Goal: Task Accomplishment & Management: Use online tool/utility

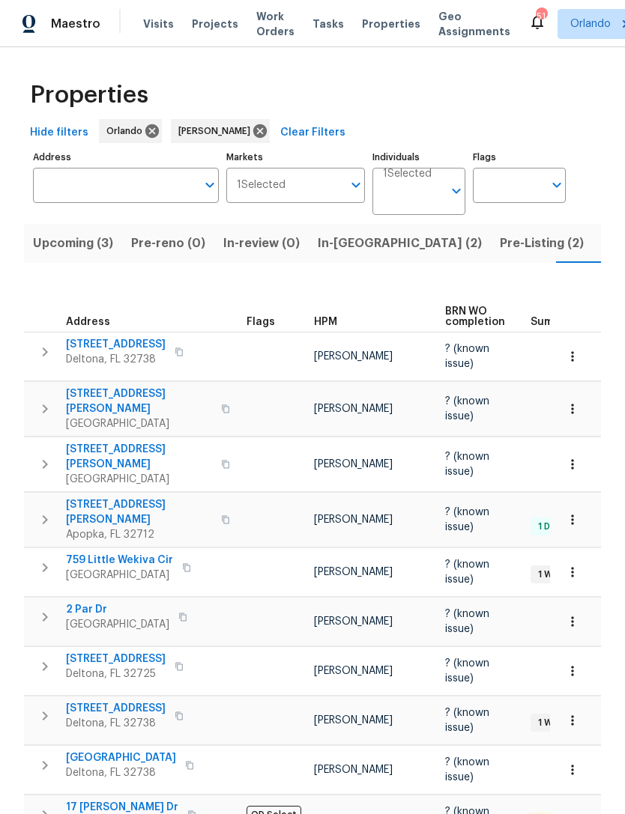
scroll to position [0, 312]
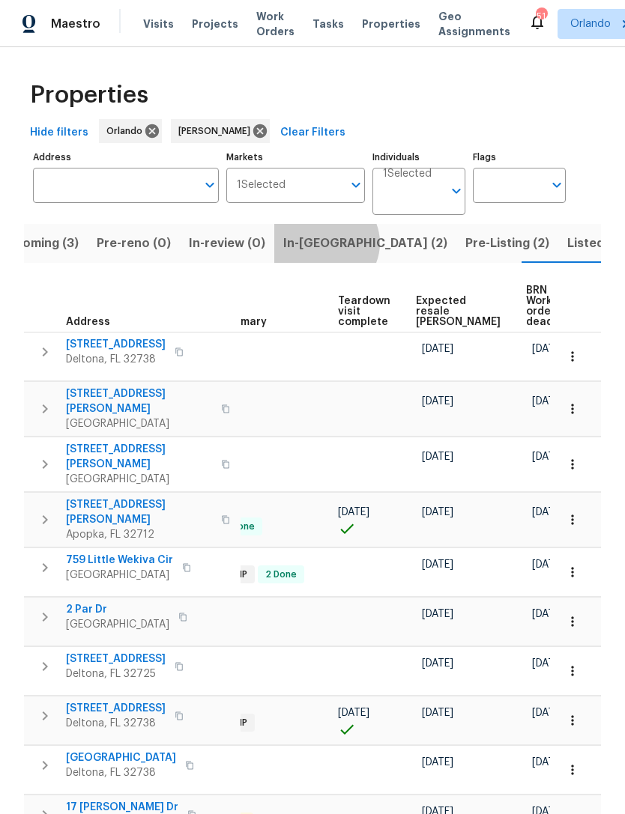
click at [315, 244] on span "In-reno (2)" at bounding box center [365, 243] width 164 height 21
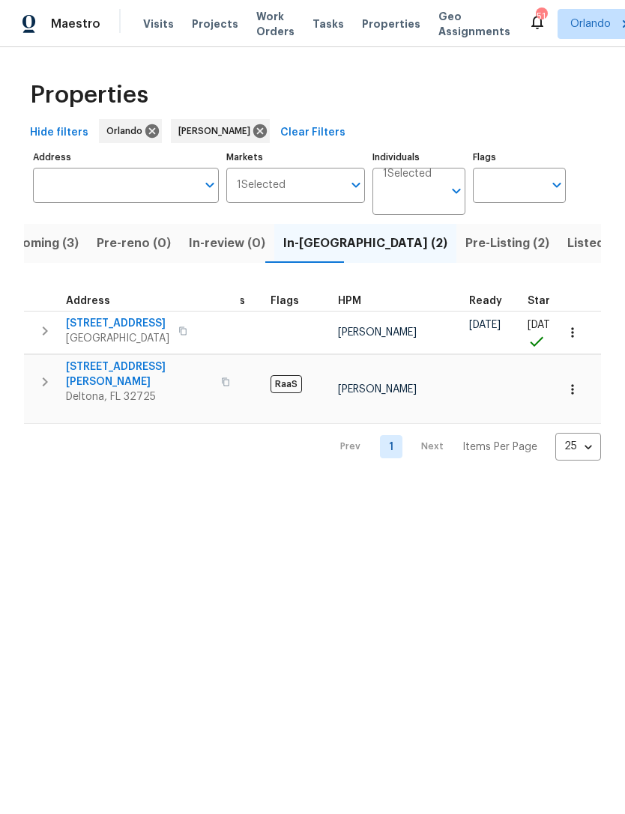
scroll to position [0, 48]
click at [66, 327] on span "[STREET_ADDRESS]" at bounding box center [117, 323] width 103 height 15
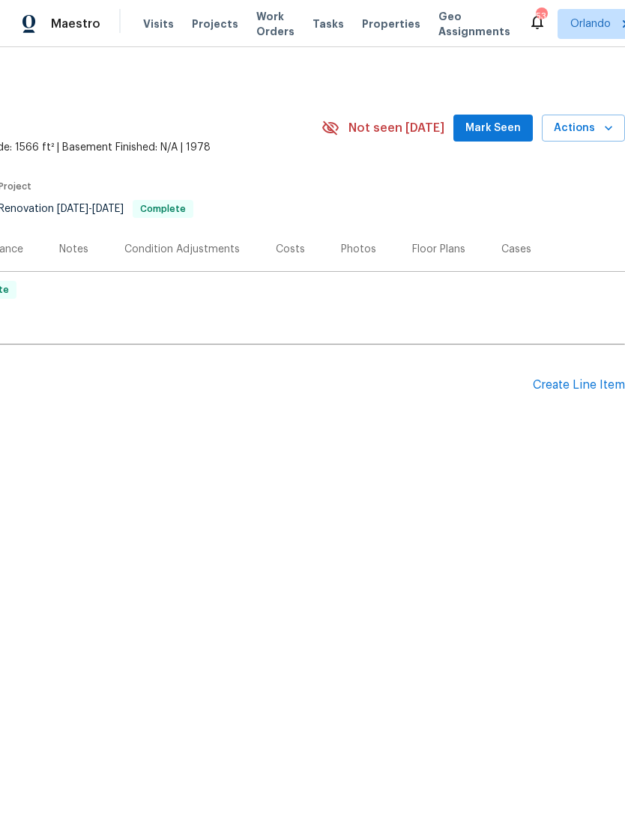
scroll to position [0, 222]
click at [578, 385] on div "Create Line Item" at bounding box center [579, 385] width 92 height 14
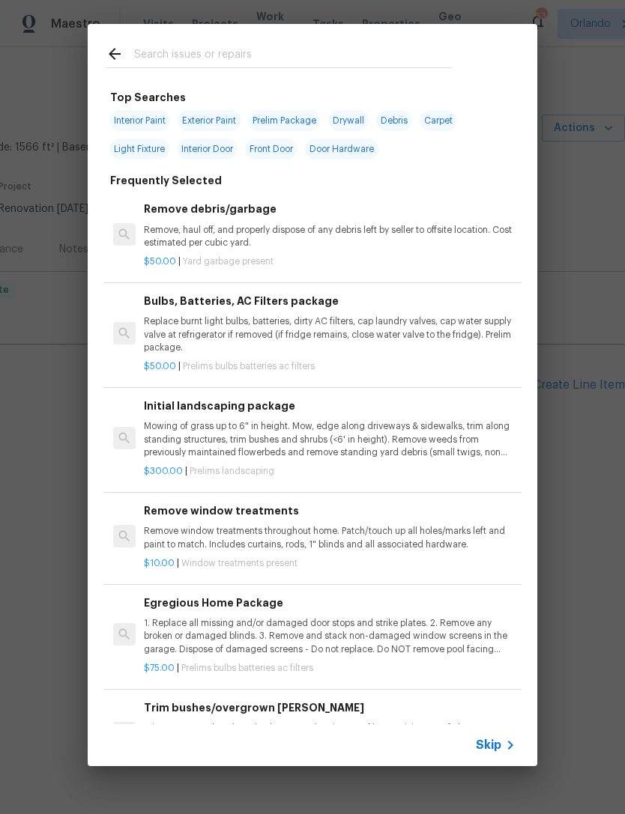
click at [408, 59] on input "text" at bounding box center [293, 56] width 318 height 22
type input "Founda"
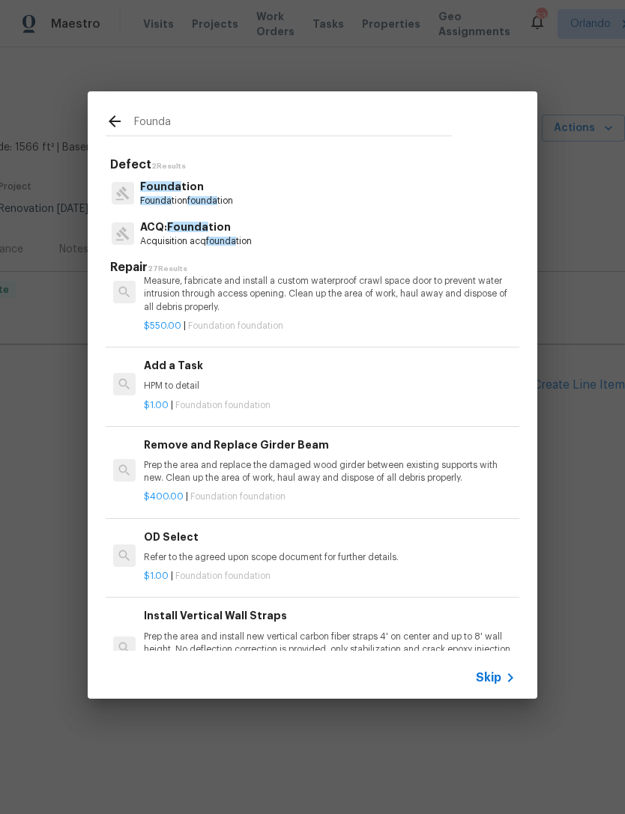
scroll to position [1218, 0]
click at [473, 379] on p "HPM to detail" at bounding box center [330, 385] width 372 height 13
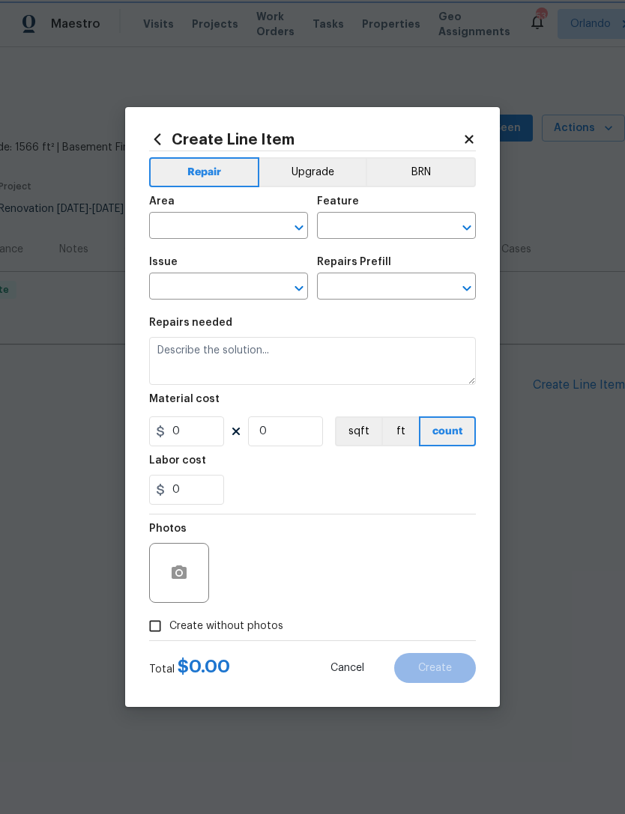
type input "Foundation"
type input "Add a Task $1.00"
type textarea "HPM to detail"
type input "1"
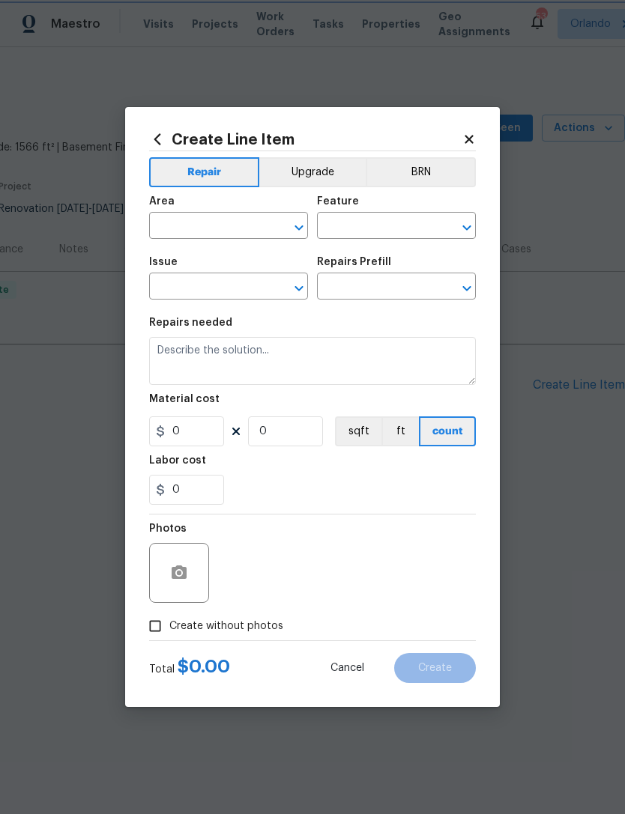
type input "1"
click at [249, 231] on input "text" at bounding box center [207, 227] width 117 height 23
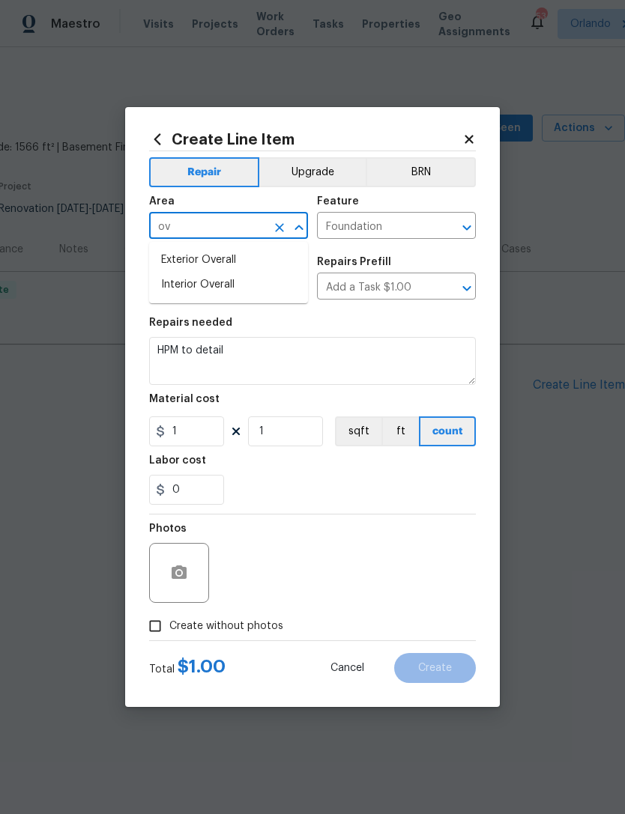
click at [178, 282] on li "Interior Overall" at bounding box center [228, 285] width 159 height 25
type input "Interior Overall"
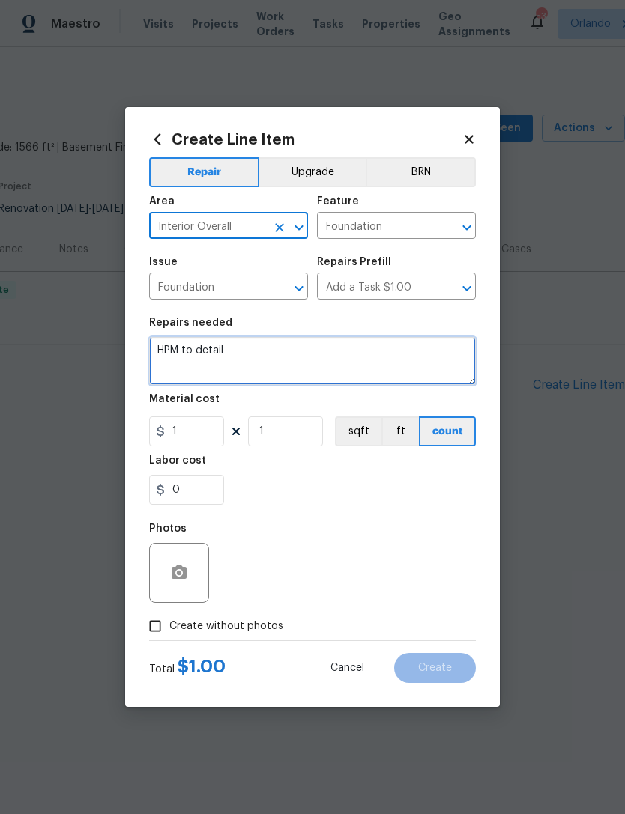
click at [222, 368] on textarea "HPM to detail" at bounding box center [312, 361] width 327 height 48
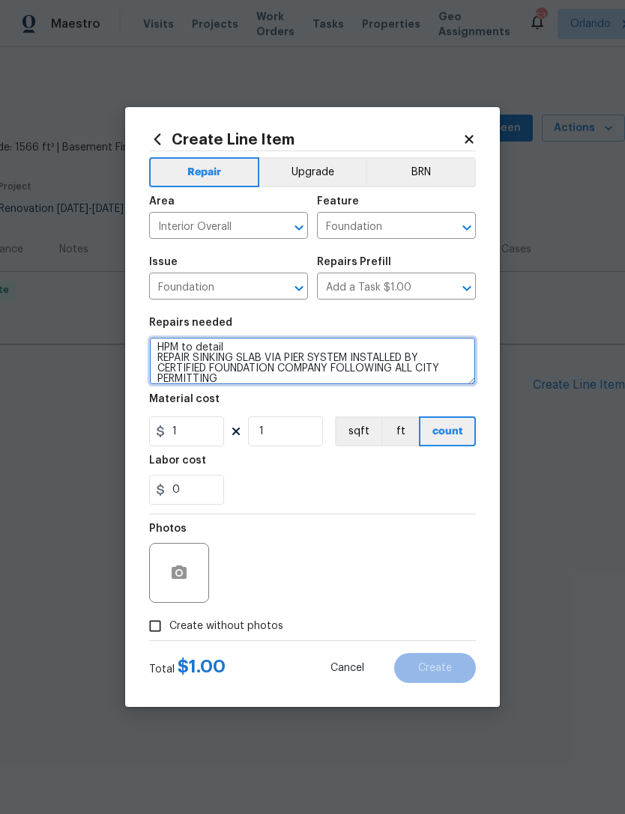
scroll to position [3, 0]
type textarea "HPM to detail REPAIR SINKING SLAB VIA PIER SYSTEM INSTALLED BY CERTIFIED FOUNDA…"
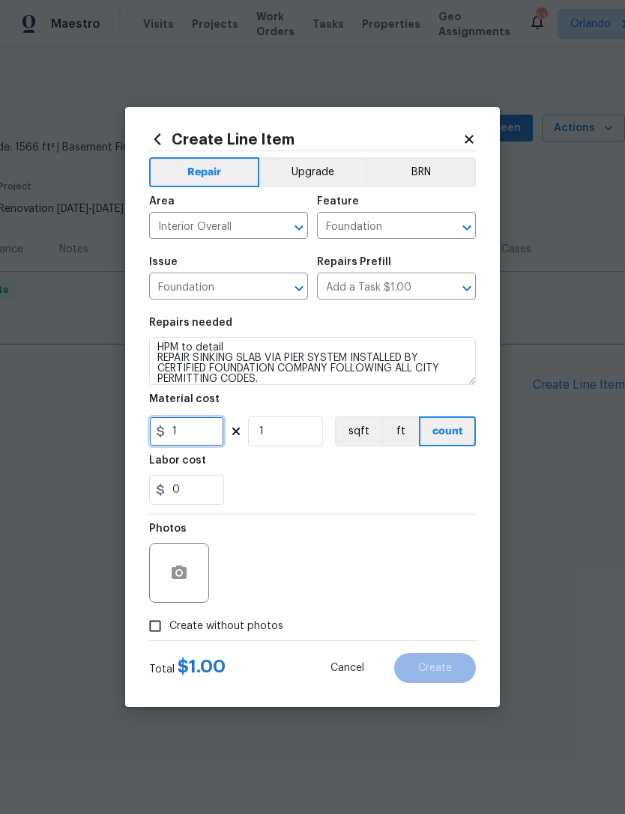
click at [181, 431] on input "1" at bounding box center [186, 432] width 75 height 30
type input "21448"
click at [434, 509] on section "Repairs needed HPM to detail REPAIR SINKING SLAB VIA PIER SYSTEM INSTALLED BY C…" at bounding box center [312, 411] width 327 height 205
click at [162, 627] on input "Create without photos" at bounding box center [155, 626] width 28 height 28
checkbox input "true"
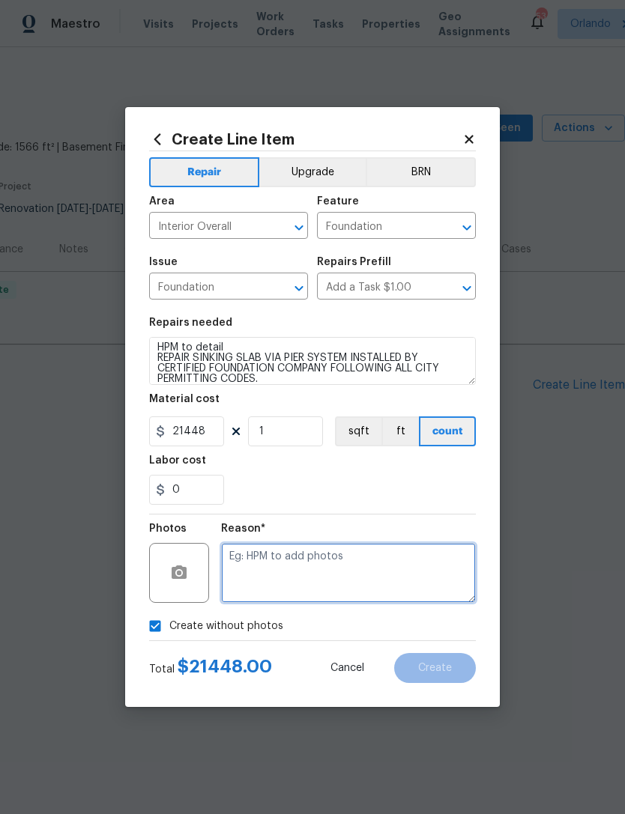
click at [425, 577] on textarea at bounding box center [348, 573] width 255 height 60
type textarea "Upload in scout"
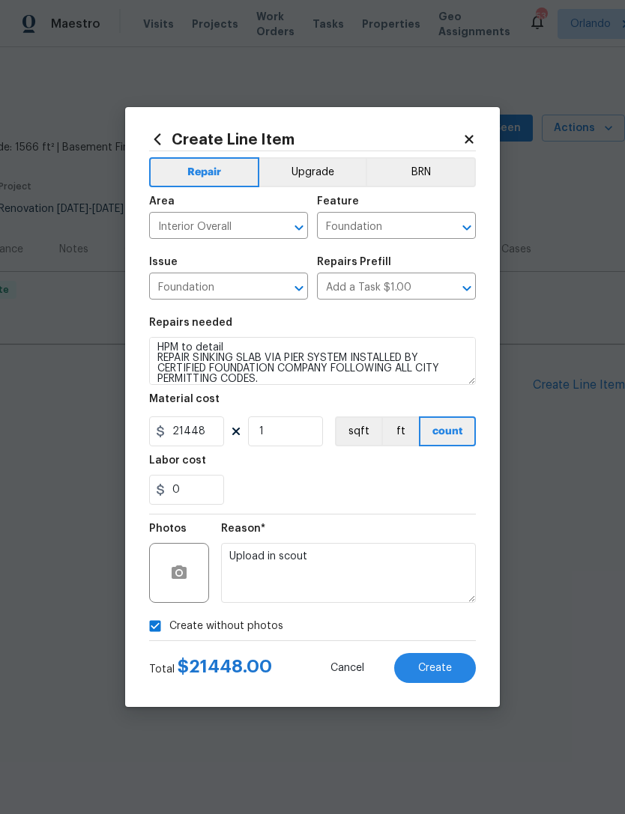
click at [446, 663] on span "Create" at bounding box center [435, 668] width 34 height 11
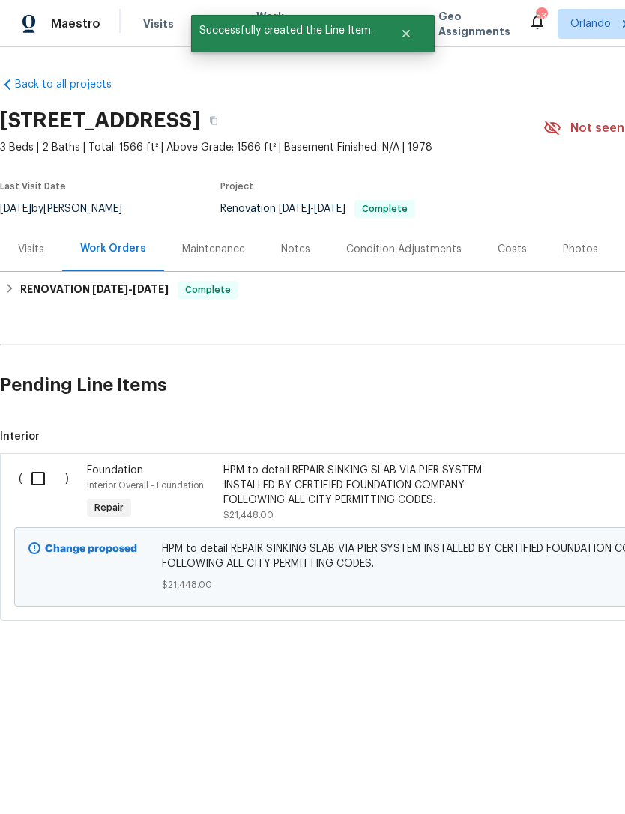
scroll to position [0, 0]
click at [28, 473] on input "checkbox" at bounding box center [43, 478] width 43 height 31
checkbox input "true"
click at [561, 772] on span "Create Work Order" at bounding box center [539, 777] width 100 height 19
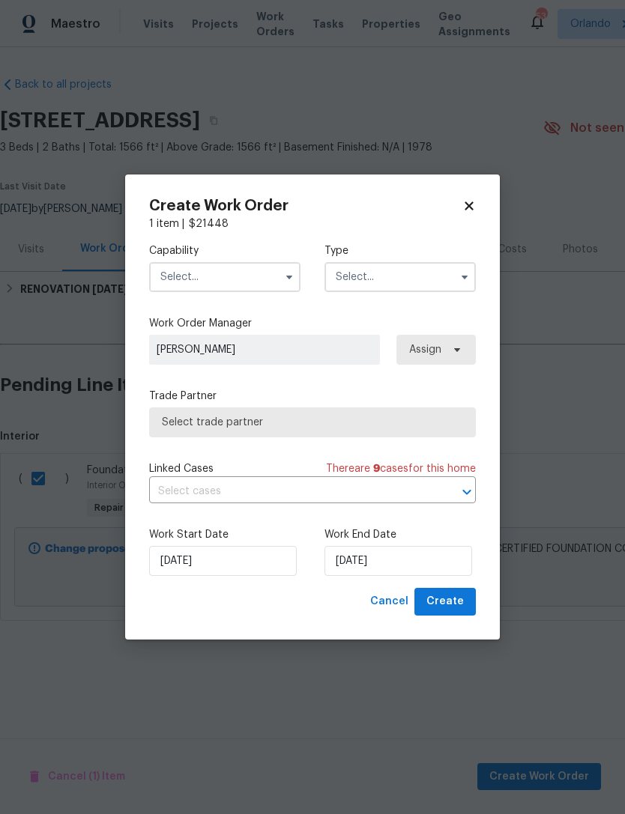
click at [259, 280] on input "text" at bounding box center [224, 277] width 151 height 30
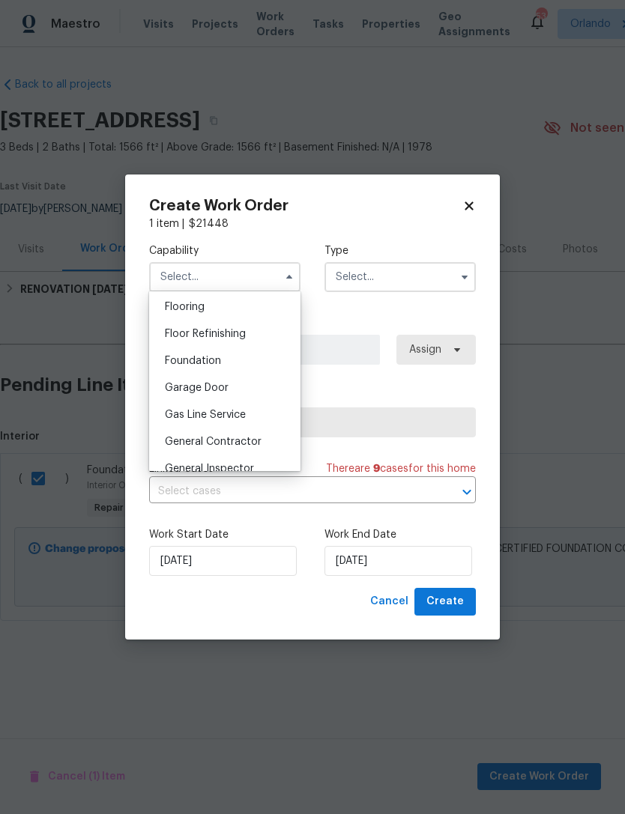
scroll to position [589, 0]
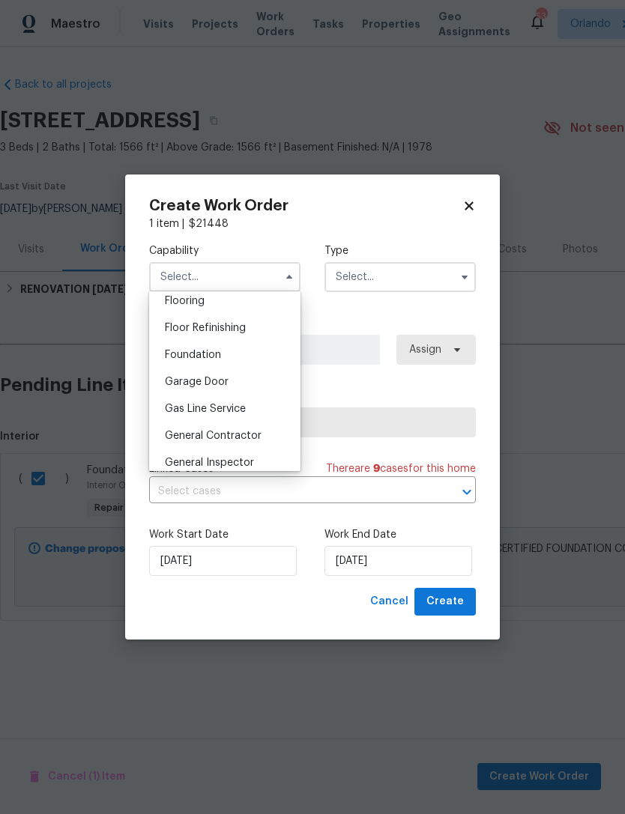
click at [266, 434] on div "General Contractor" at bounding box center [225, 436] width 144 height 27
type input "General Contractor"
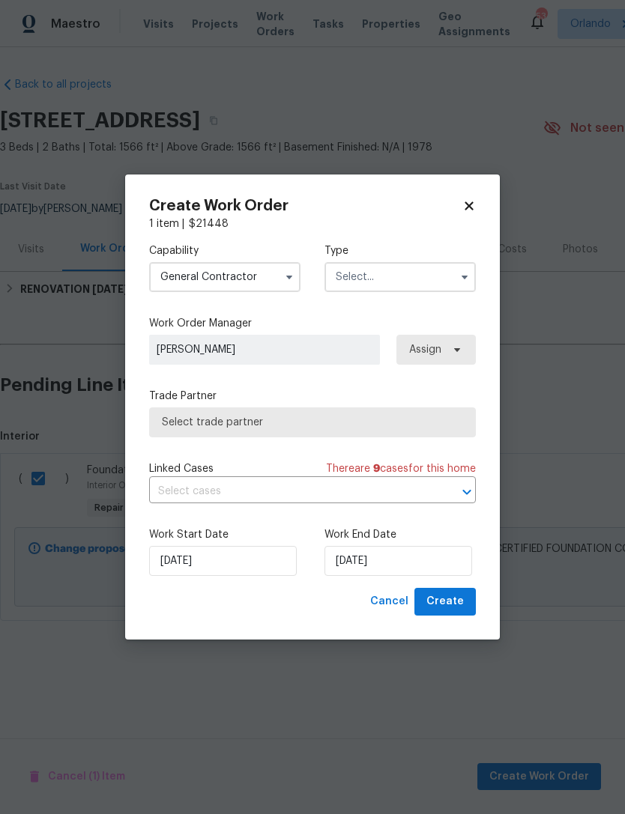
click at [425, 283] on input "text" at bounding box center [399, 277] width 151 height 30
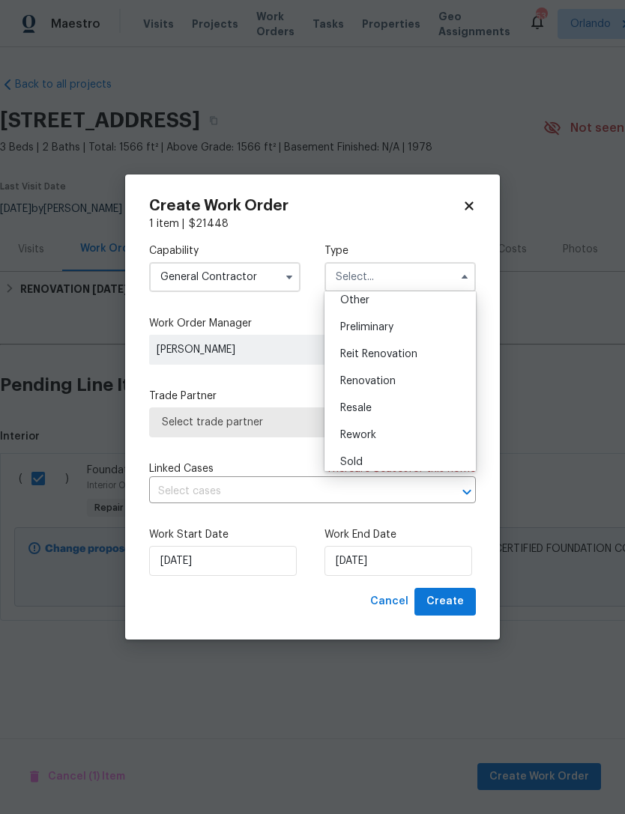
scroll to position [331, 0]
click at [452, 354] on div "Renovation" at bounding box center [400, 355] width 144 height 27
type input "Renovation"
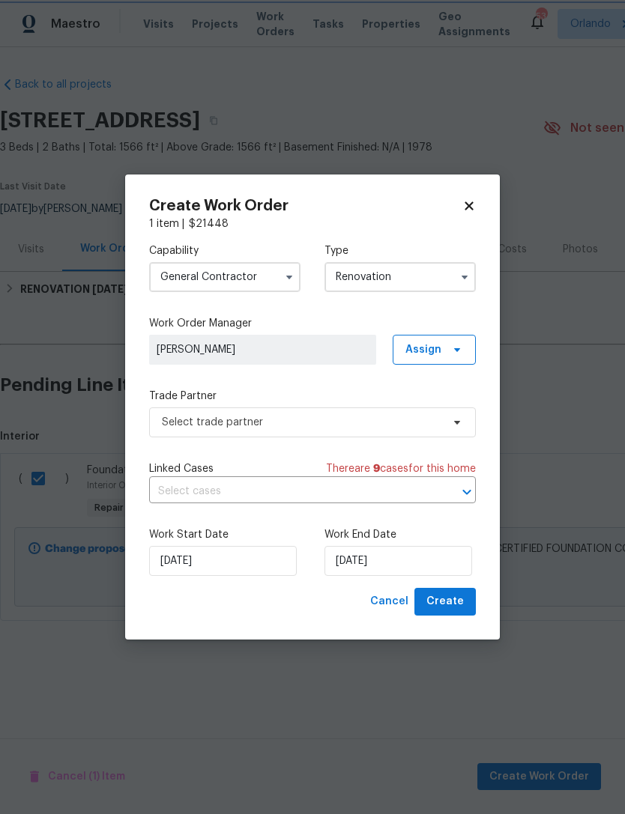
scroll to position [0, 0]
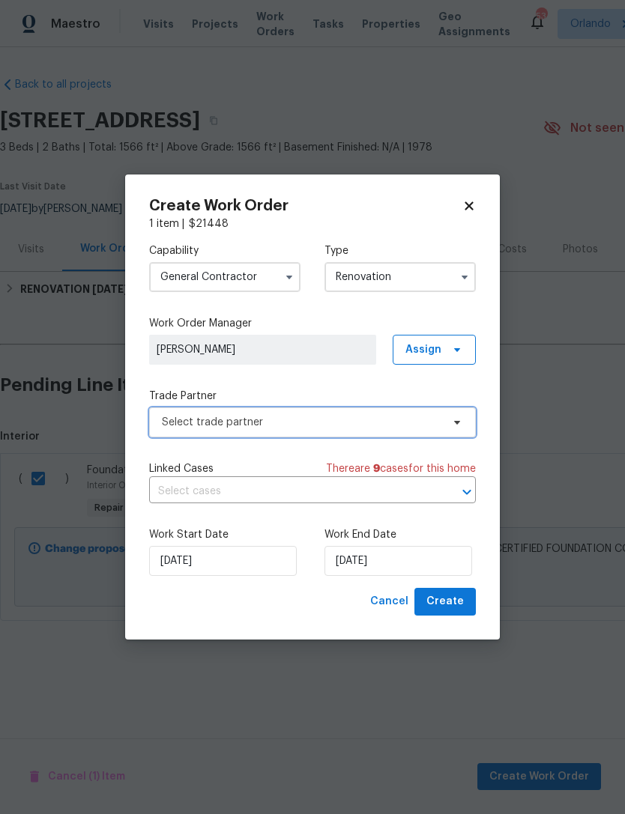
click at [449, 423] on span at bounding box center [454, 423] width 16 height 12
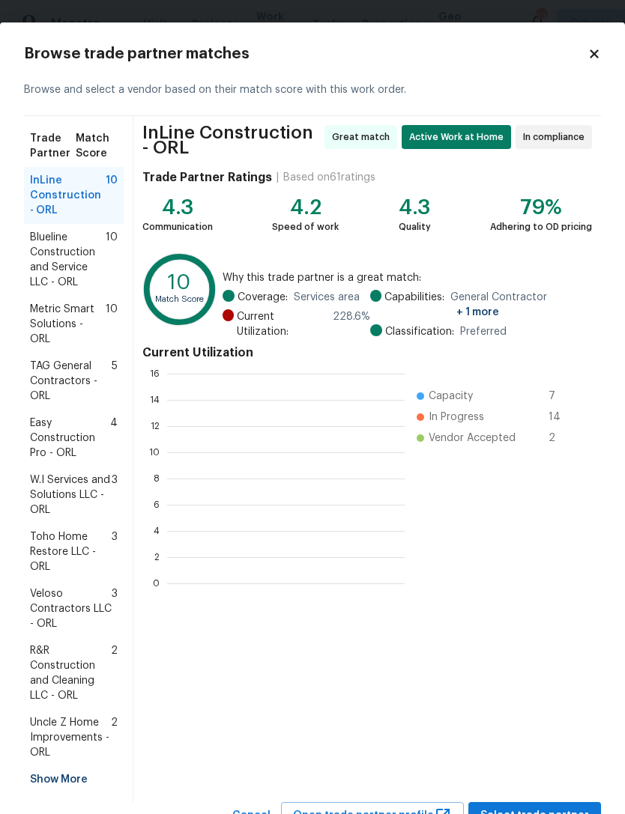
scroll to position [210, 237]
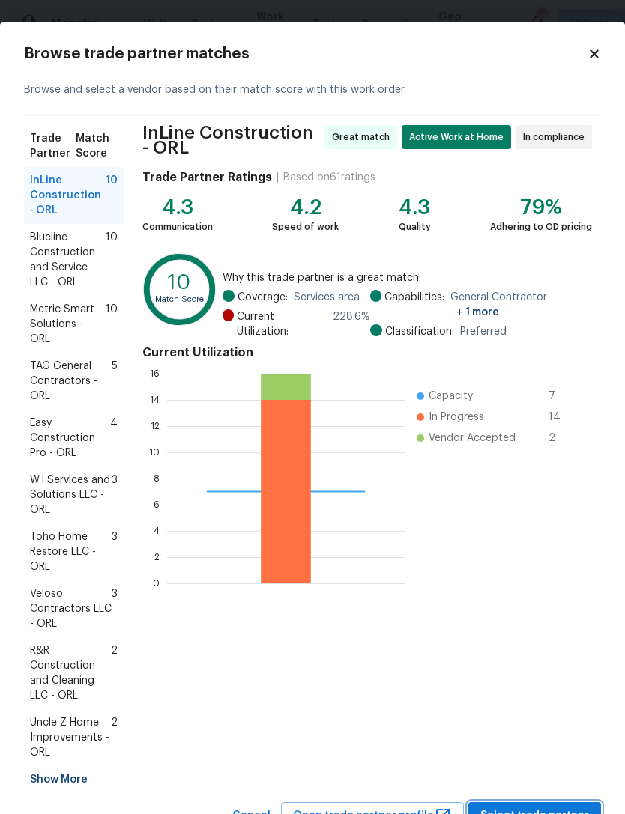
click at [566, 802] on button "Select trade partner" at bounding box center [534, 816] width 133 height 28
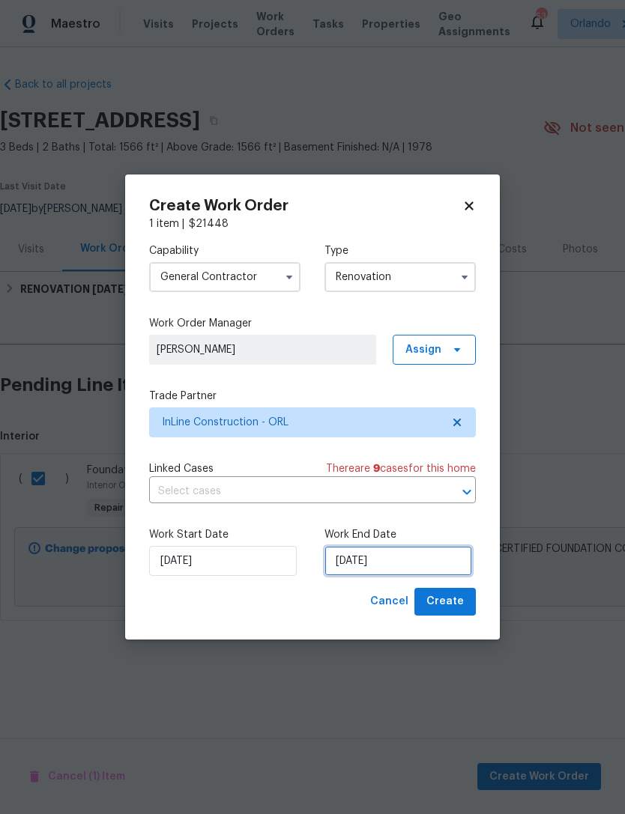
click at [432, 554] on input "[DATE]" at bounding box center [398, 561] width 148 height 30
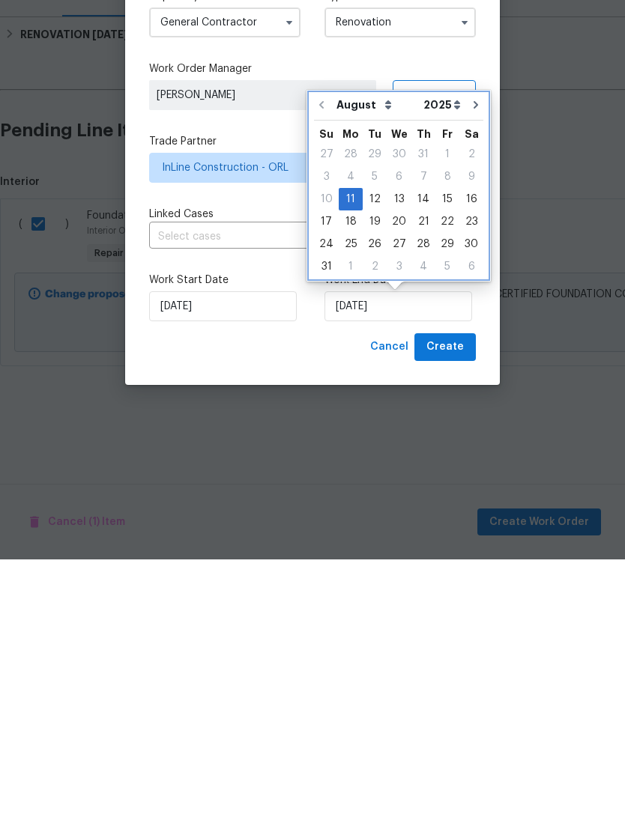
click at [474, 345] on button "Go to next month" at bounding box center [475, 360] width 22 height 30
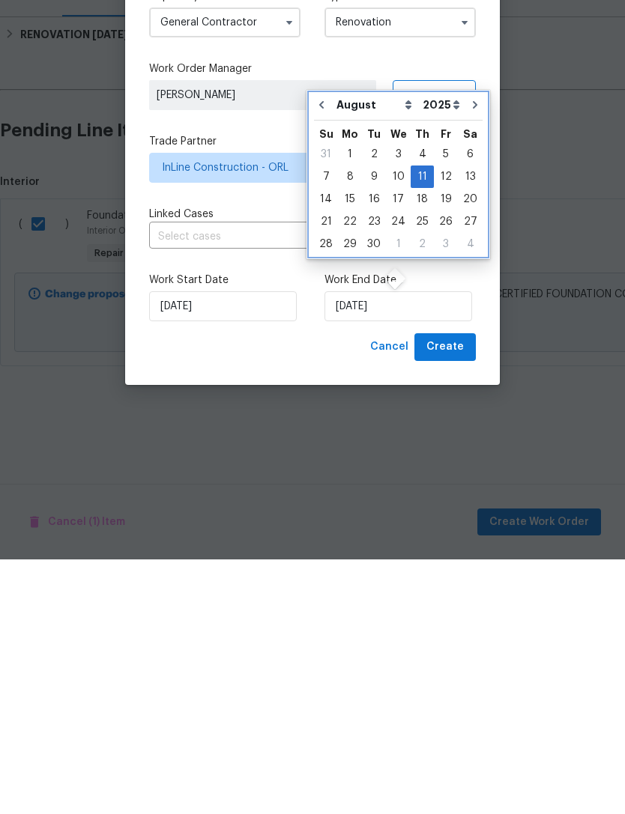
type input "9/11/2025"
select select "8"
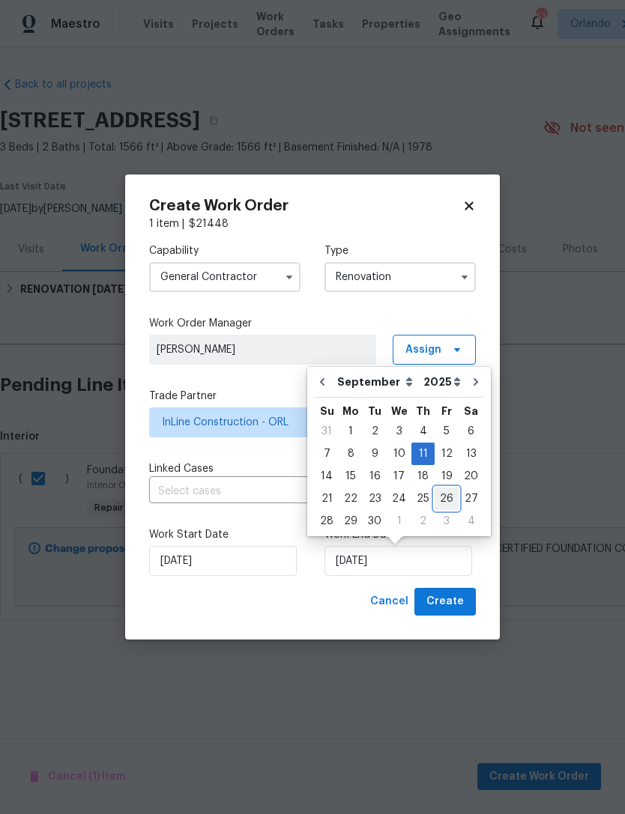
click at [443, 505] on div "26" at bounding box center [446, 498] width 24 height 21
type input "[DATE]"
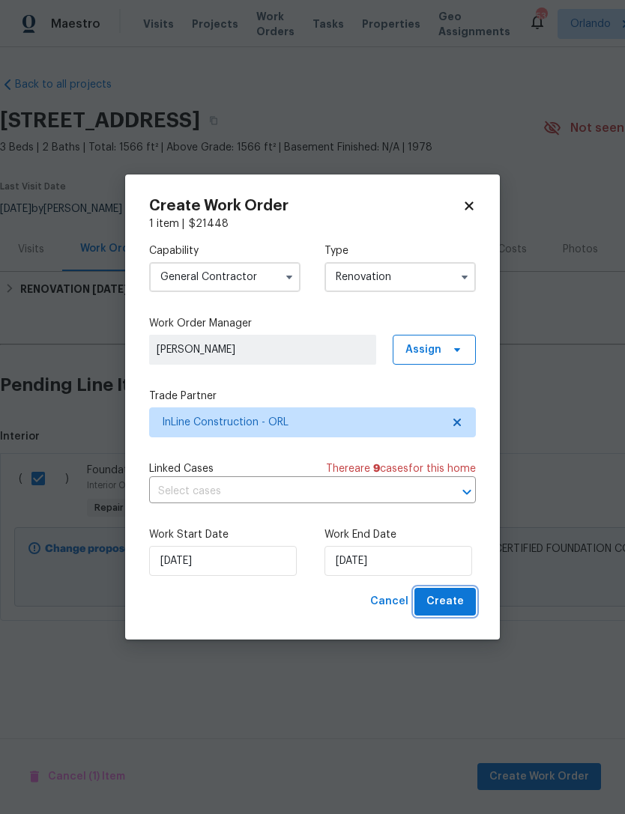
click at [458, 605] on span "Create" at bounding box center [444, 602] width 37 height 19
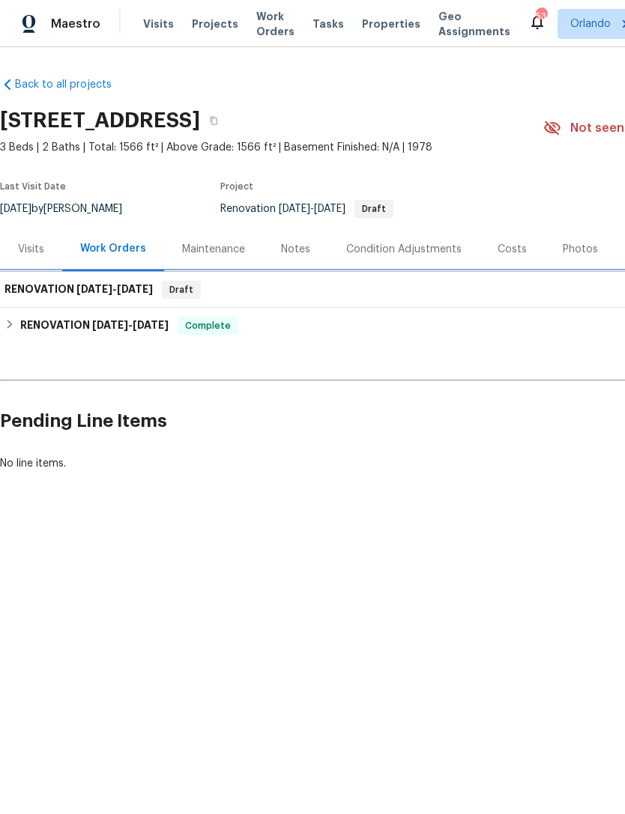
click at [31, 289] on h6 "RENOVATION 8/11/25 - 9/26/25" at bounding box center [78, 290] width 148 height 18
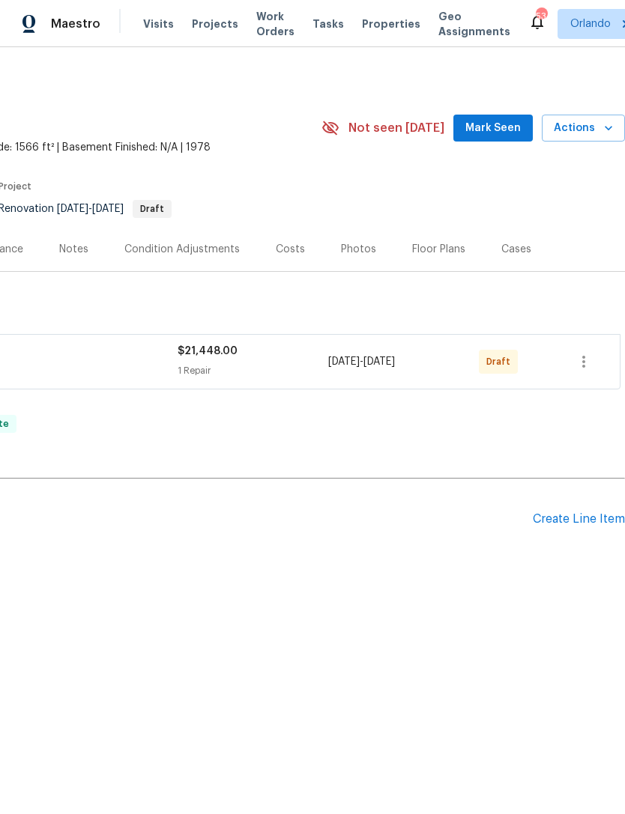
scroll to position [0, 222]
click at [595, 358] on button "button" at bounding box center [584, 362] width 36 height 36
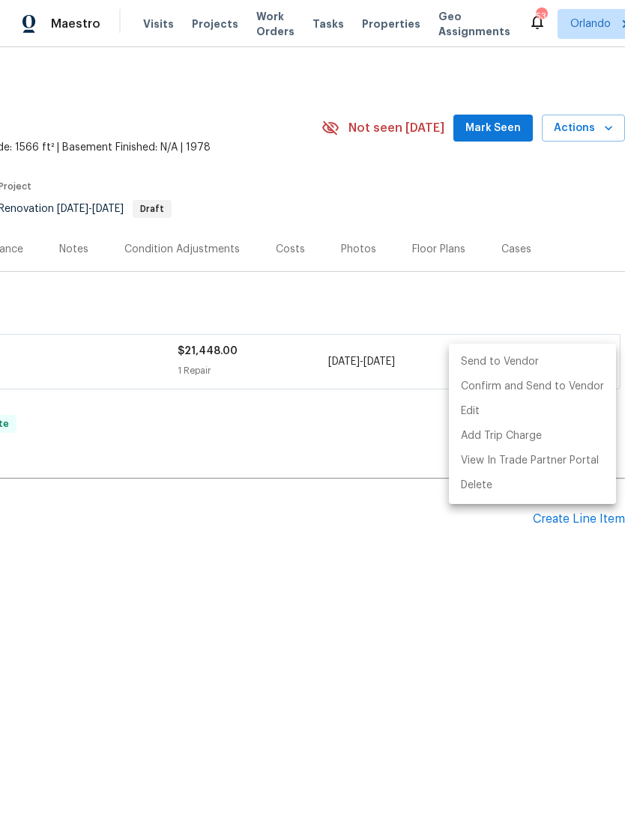
click at [512, 361] on li "Send to Vendor" at bounding box center [532, 362] width 167 height 25
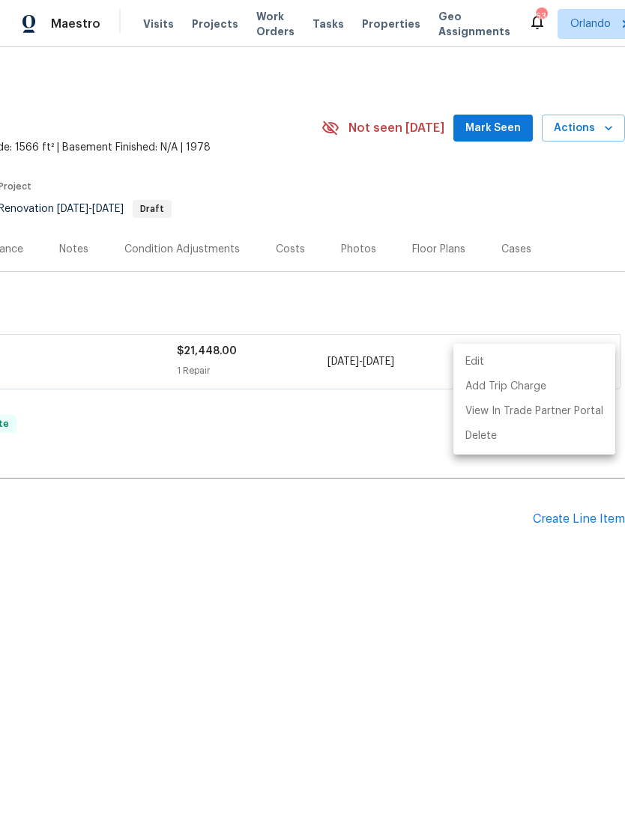
click at [454, 578] on div at bounding box center [312, 407] width 625 height 814
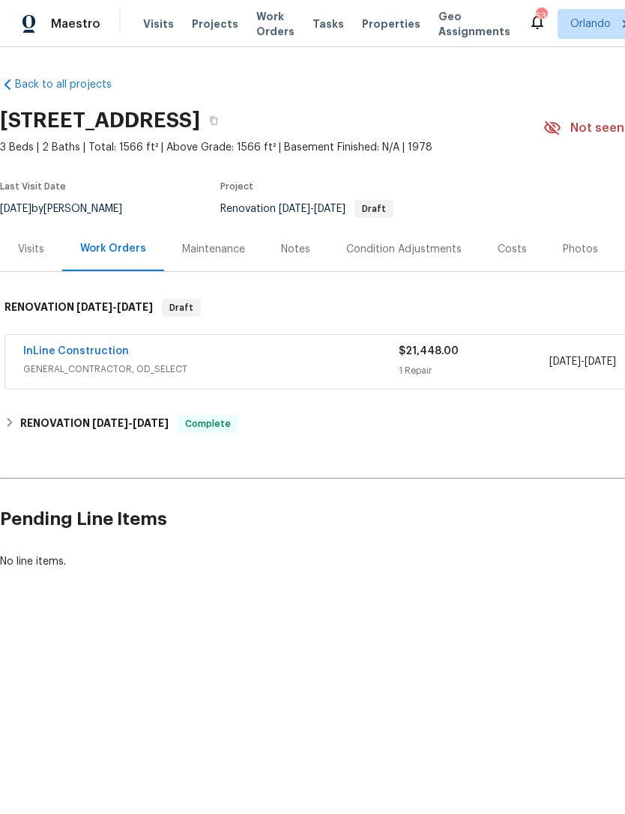
scroll to position [0, 0]
click at [47, 348] on link "InLine Construction" at bounding box center [76, 351] width 106 height 10
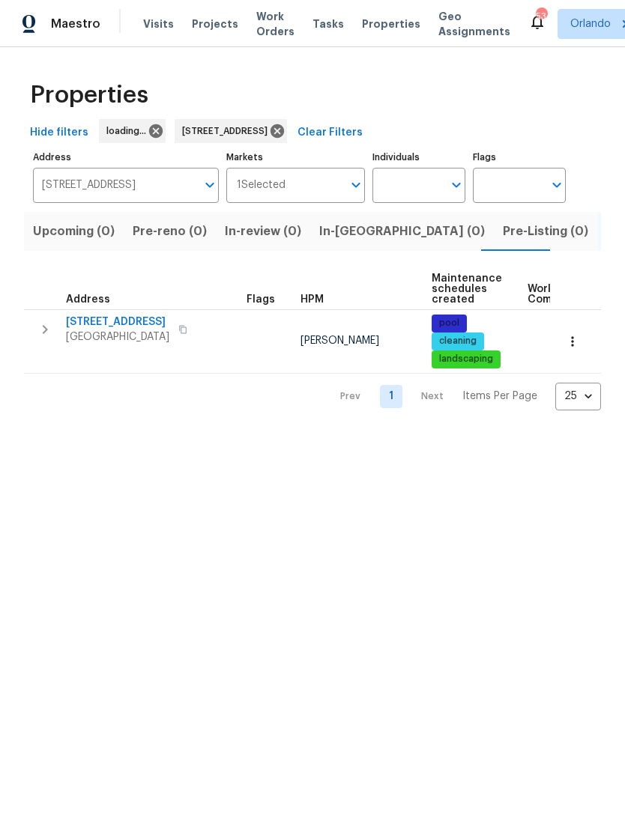
click at [486, 434] on html "Maestro Visits Projects Work Orders Tasks Properties Geo Assignments 53 Orlando…" at bounding box center [312, 217] width 625 height 434
